Goal: Task Accomplishment & Management: Manage account settings

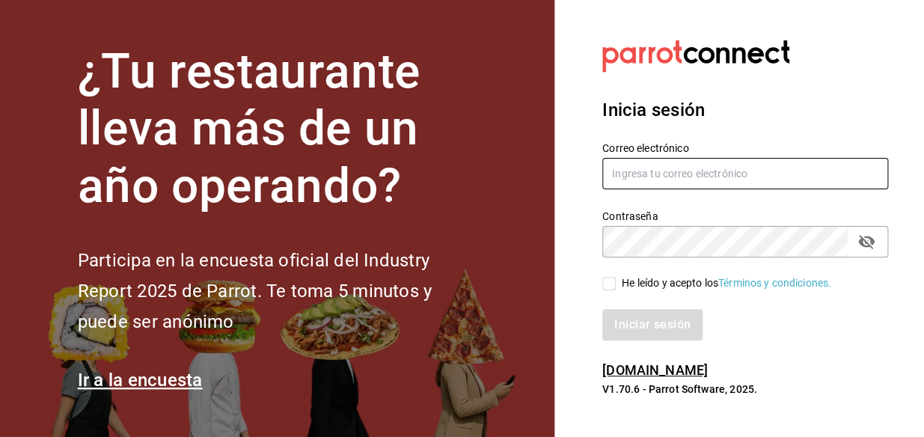
type input "[EMAIL_ADDRESS][DOMAIN_NAME]"
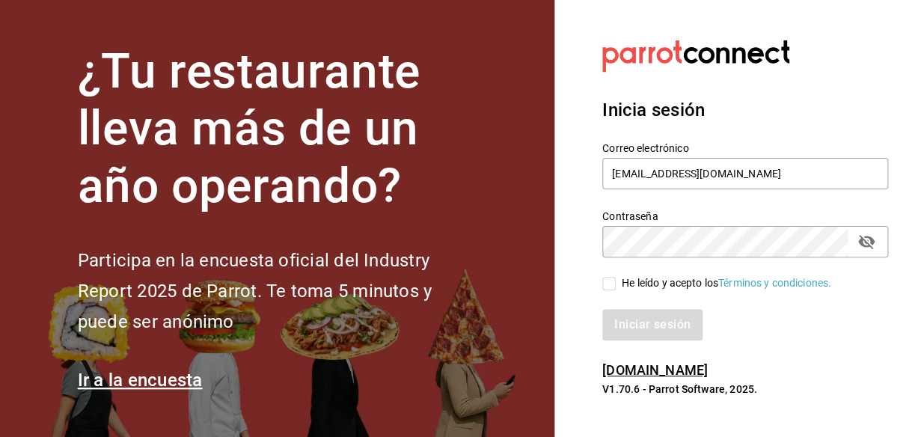
click at [603, 290] on div "He leído y acepto los Términos y condiciones." at bounding box center [737, 274] width 304 height 34
click at [608, 290] on input "He leído y acepto los Términos y condiciones." at bounding box center [609, 283] width 13 height 13
checkbox input "true"
click at [638, 316] on button "Iniciar sesión" at bounding box center [654, 324] width 102 height 31
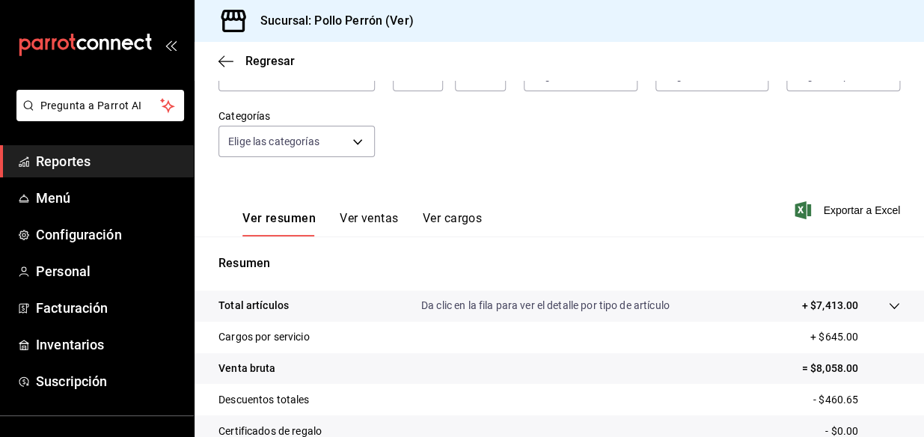
scroll to position [142, 0]
